Goal: Task Accomplishment & Management: Complete application form

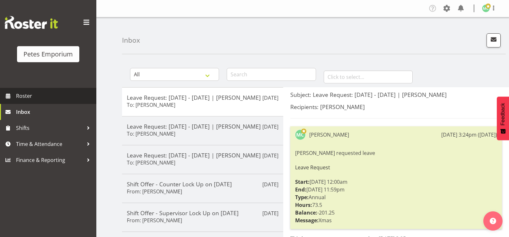
click at [58, 90] on link "Roster" at bounding box center [48, 96] width 96 height 16
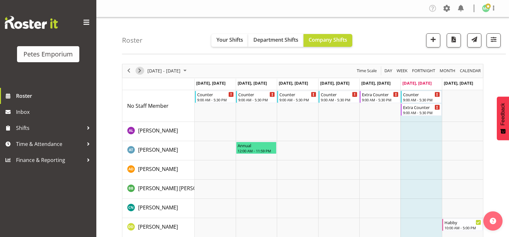
click at [141, 70] on span "Next" at bounding box center [140, 71] width 8 height 8
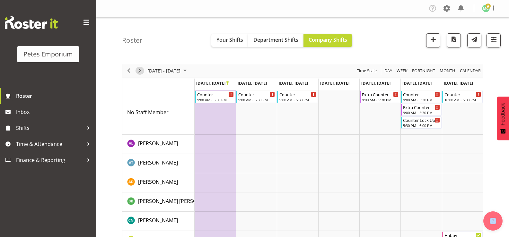
click at [140, 71] on span "Next" at bounding box center [140, 71] width 8 height 8
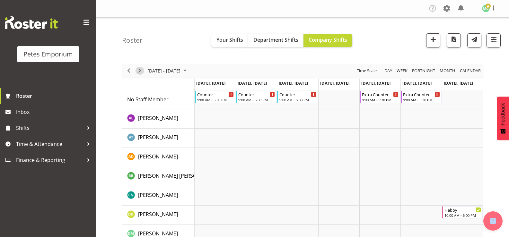
click at [141, 71] on span "Next" at bounding box center [140, 71] width 8 height 8
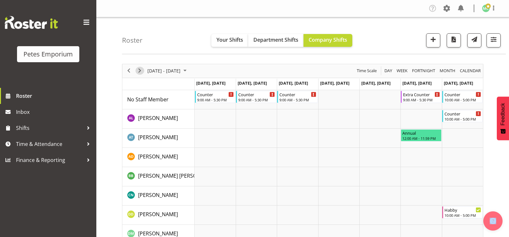
click at [141, 69] on span "Next" at bounding box center [140, 71] width 8 height 8
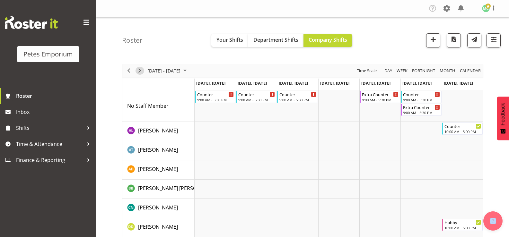
click at [141, 72] on span "Next" at bounding box center [140, 71] width 8 height 8
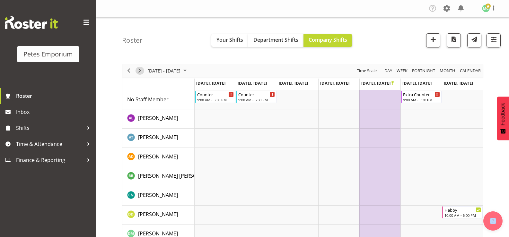
click at [140, 73] on span "Next" at bounding box center [140, 71] width 8 height 8
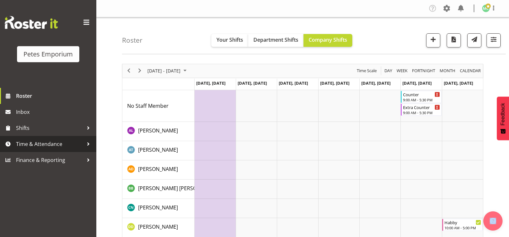
click at [70, 143] on span "Time & Attendance" at bounding box center [49, 144] width 67 height 10
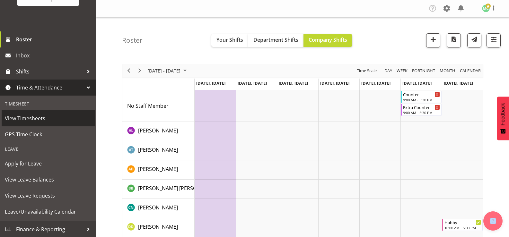
scroll to position [57, 0]
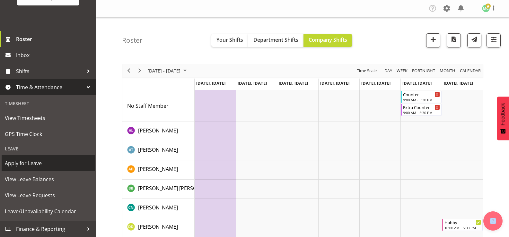
click at [57, 160] on span "Apply for Leave" at bounding box center [48, 164] width 87 height 10
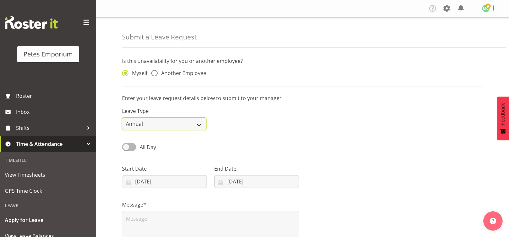
click at [164, 126] on select "Annual Sick Leave Without Pay Bereavement Domestic Violence Parental Jury Servi…" at bounding box center [164, 124] width 85 height 13
click at [270, 155] on div "All Day Single Day" at bounding box center [302, 145] width 369 height 22
click at [126, 145] on span at bounding box center [129, 147] width 14 height 8
click at [126, 145] on input "All Day" at bounding box center [124, 147] width 4 height 4
checkbox input "true"
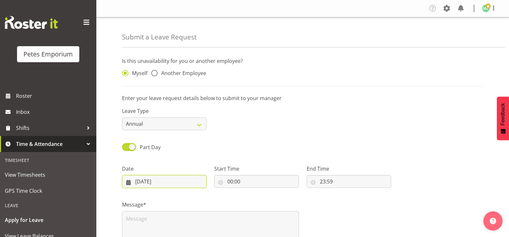
click at [169, 181] on input "20/09/2025" at bounding box center [164, 181] width 85 height 13
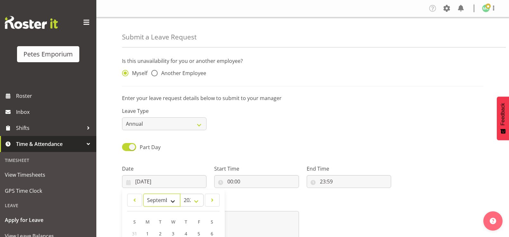
click at [177, 204] on select "January February March April May June July August September October November De…" at bounding box center [161, 200] width 37 height 13
select select "9"
click at [143, 194] on select "January February March April May June July August September October November De…" at bounding box center [161, 200] width 37 height 13
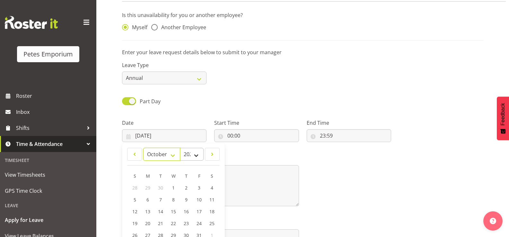
scroll to position [64, 0]
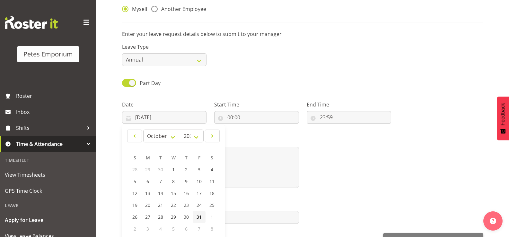
click at [201, 217] on span "31" at bounding box center [199, 217] width 5 height 6
type input "31/10/2025"
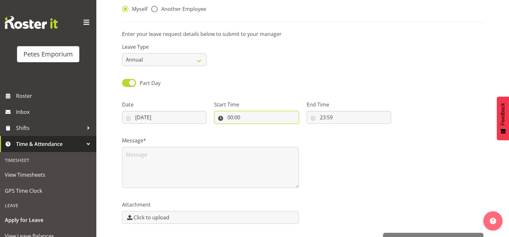
click at [241, 116] on input "00:00" at bounding box center [256, 117] width 85 height 13
click at [250, 133] on div "00 01 02 03 04 05 06 07 08 09 10 11 12 13 14 15 16 17 18 19 20 21 22 23" at bounding box center [257, 136] width 14 height 16
click at [253, 134] on select "00 01 02 03 04 05 06 07 08 09 10 11 12 13 14 15 16 17 18 19 20 21 22 23" at bounding box center [258, 134] width 14 height 13
select select "16"
click at [251, 128] on select "00 01 02 03 04 05 06 07 08 09 10 11 12 13 14 15 16 17 18 19 20 21 22 23" at bounding box center [258, 134] width 14 height 13
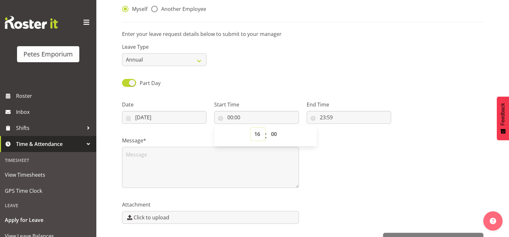
type input "16:00"
click at [271, 134] on select "00 01 02 03 04 05 06 07 08 09 10 11 12 13 14 15 16 17 18 19 20 21 22 23 24 25 2…" at bounding box center [275, 134] width 14 height 13
select select "30"
click at [268, 128] on select "00 01 02 03 04 05 06 07 08 09 10 11 12 13 14 15 16 17 18 19 20 21 22 23 24 25 2…" at bounding box center [275, 134] width 14 height 13
type input "16:30"
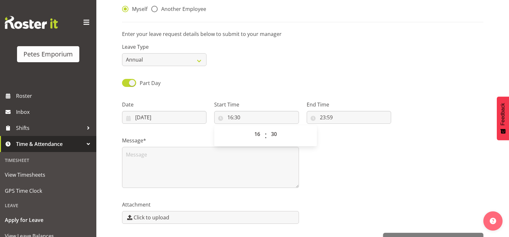
click at [343, 163] on div "Message*" at bounding box center [302, 160] width 369 height 64
click at [258, 156] on textarea at bounding box center [210, 167] width 177 height 41
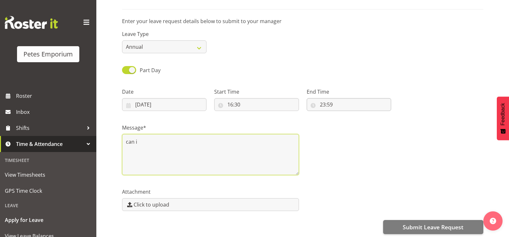
scroll to position [84, 0]
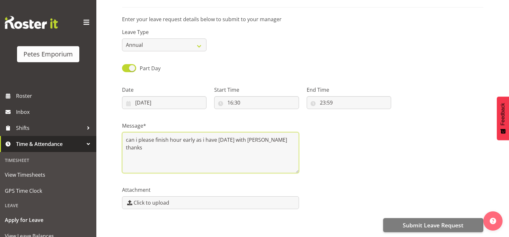
type textarea "can i please finish hour early as i have halloween with hailey thanks"
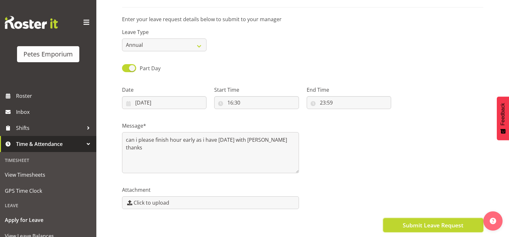
click at [400, 223] on button "Submit Leave Request" at bounding box center [433, 225] width 100 height 14
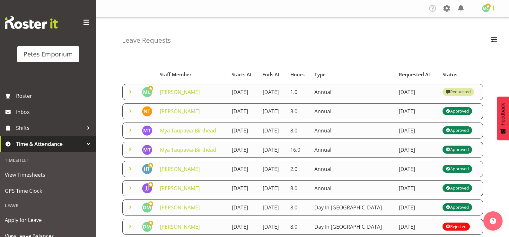
click at [491, 9] on span at bounding box center [494, 8] width 8 height 8
click at [480, 37] on link "Log Out" at bounding box center [467, 34] width 62 height 12
